Goal: Use online tool/utility: Utilize a website feature to perform a specific function

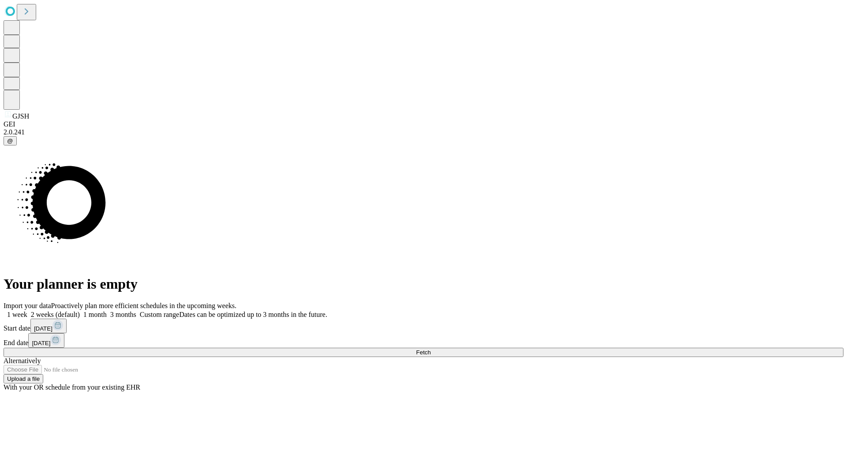
click at [430, 349] on span "Fetch" at bounding box center [423, 352] width 15 height 7
